Goal: Information Seeking & Learning: Learn about a topic

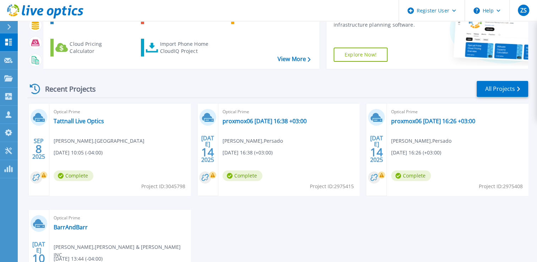
scroll to position [82, 0]
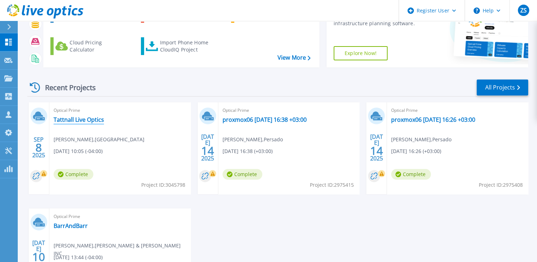
click at [94, 120] on link "Tattnall Live Optics" at bounding box center [79, 119] width 50 height 7
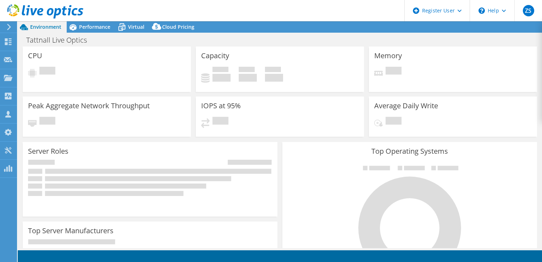
select select "USD"
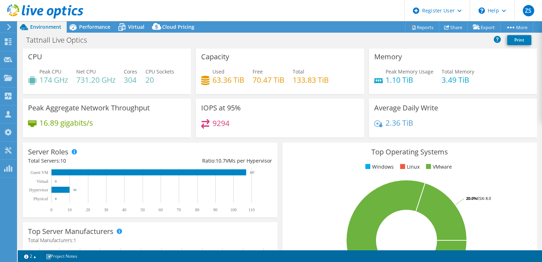
scroll to position [1, 0]
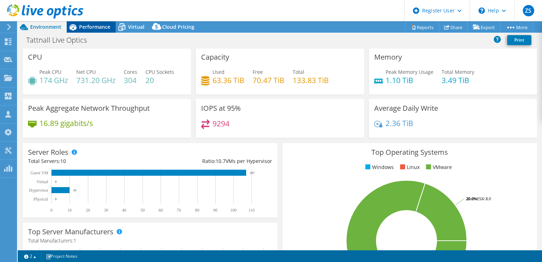
click at [104, 30] on div "Performance" at bounding box center [91, 26] width 49 height 11
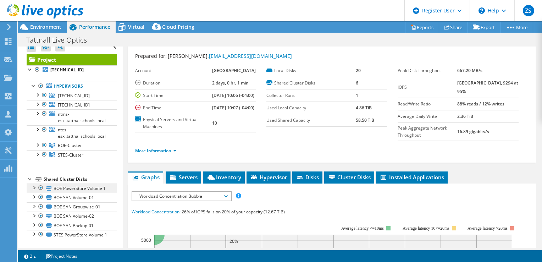
scroll to position [0, 0]
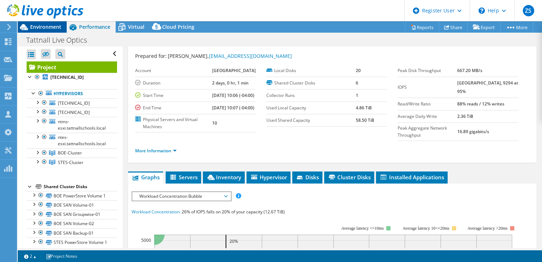
click at [52, 30] on div "Environment" at bounding box center [42, 26] width 49 height 11
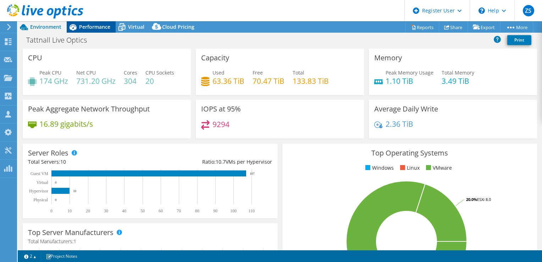
click at [100, 29] on span "Performance" at bounding box center [94, 26] width 31 height 7
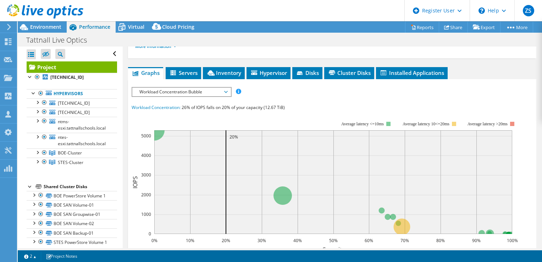
scroll to position [119, 0]
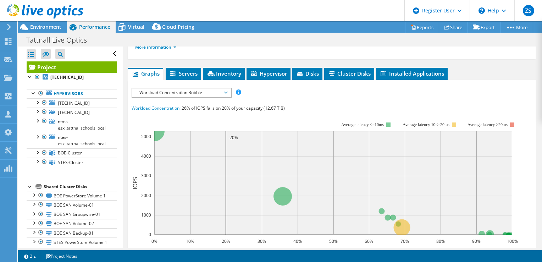
click at [210, 97] on span "Workload Concentration Bubble" at bounding box center [181, 92] width 91 height 9
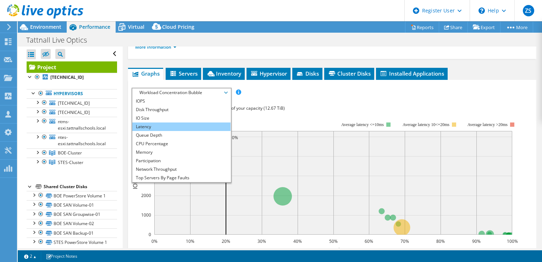
click at [188, 131] on li "Latency" at bounding box center [181, 126] width 98 height 9
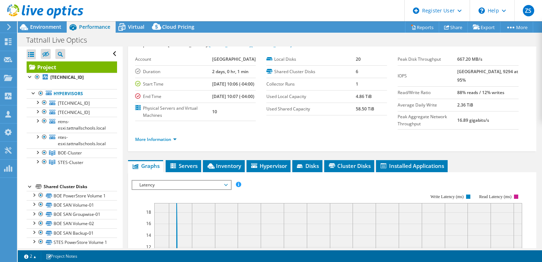
scroll to position [0, 0]
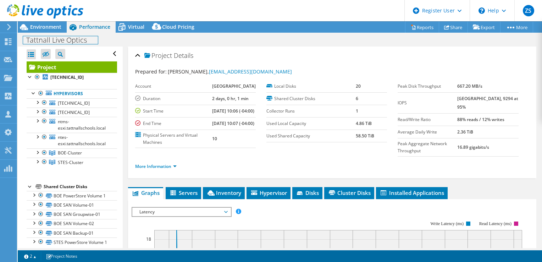
click at [37, 33] on div "Tattnall Live Optics Print" at bounding box center [280, 39] width 524 height 13
click at [45, 30] on div "Environment" at bounding box center [42, 26] width 49 height 11
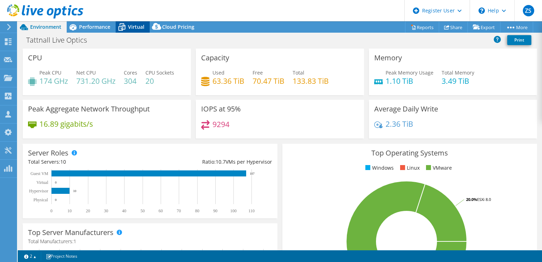
click at [133, 29] on span "Virtual" at bounding box center [136, 26] width 16 height 7
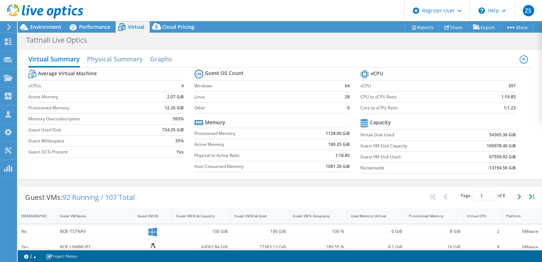
scroll to position [265, 0]
click at [256, 213] on div "Guest VM Disk Used" at bounding box center [255, 215] width 43 height 5
click at [262, 209] on div "Guest VM Disk Used" at bounding box center [260, 215] width 58 height 15
click at [268, 227] on div "27363.13 GiB" at bounding box center [259, 231] width 51 height 8
click at [124, 61] on h2 "Physical Summary" at bounding box center [115, 60] width 56 height 16
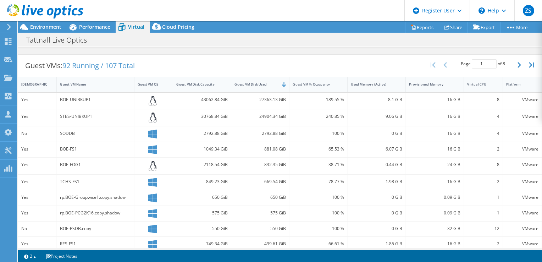
scroll to position [0, 0]
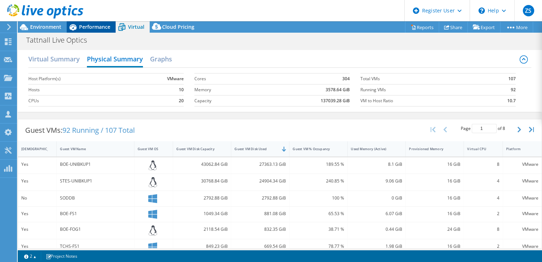
click at [85, 23] on span "Performance" at bounding box center [94, 26] width 31 height 7
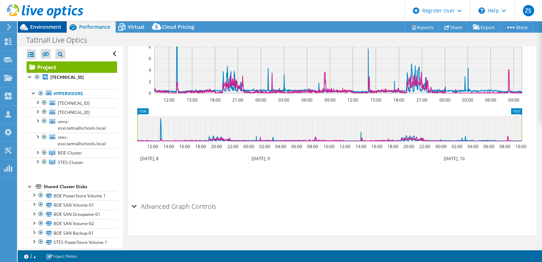
click at [55, 27] on span "Environment" at bounding box center [45, 26] width 31 height 7
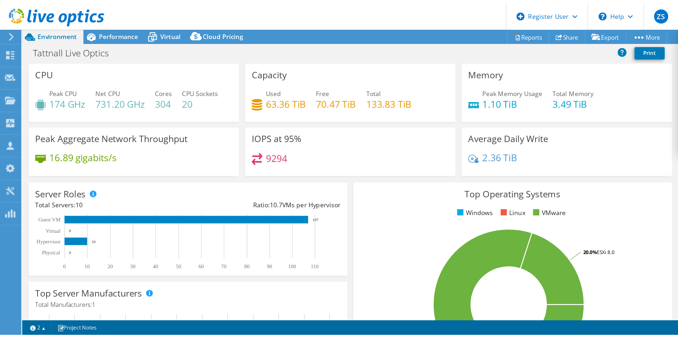
scroll to position [159, 0]
